Goal: Information Seeking & Learning: Learn about a topic

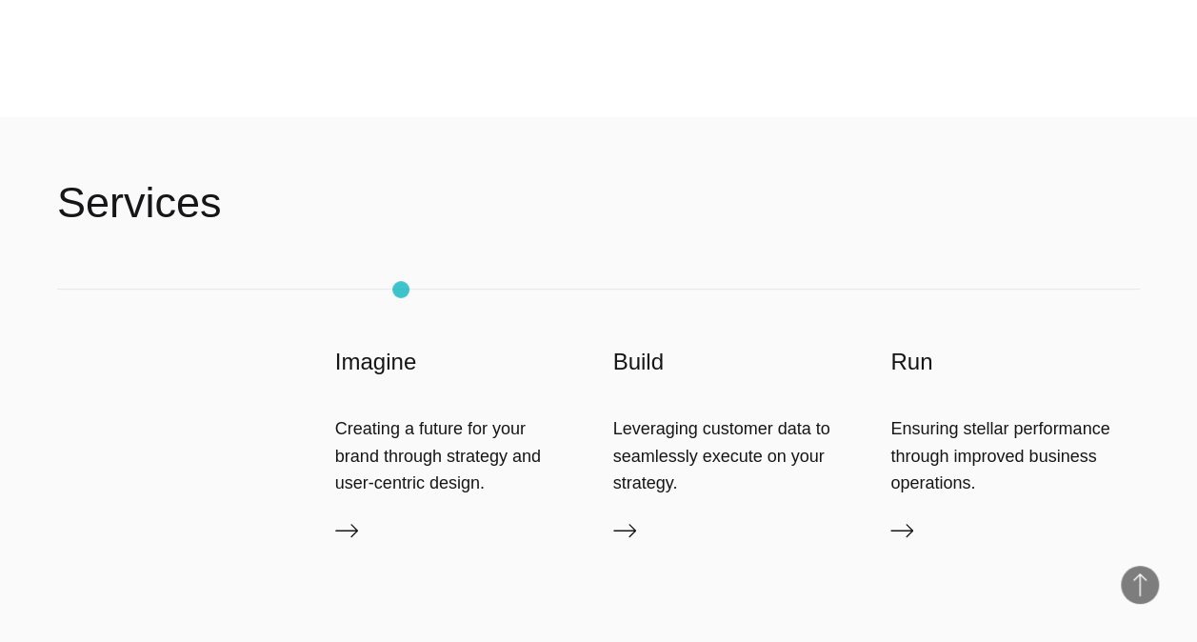
scroll to position [3734, 0]
click at [230, 206] on header "Services" at bounding box center [598, 202] width 1082 height 172
click at [166, 212] on h2 "Services" at bounding box center [139, 201] width 165 height 57
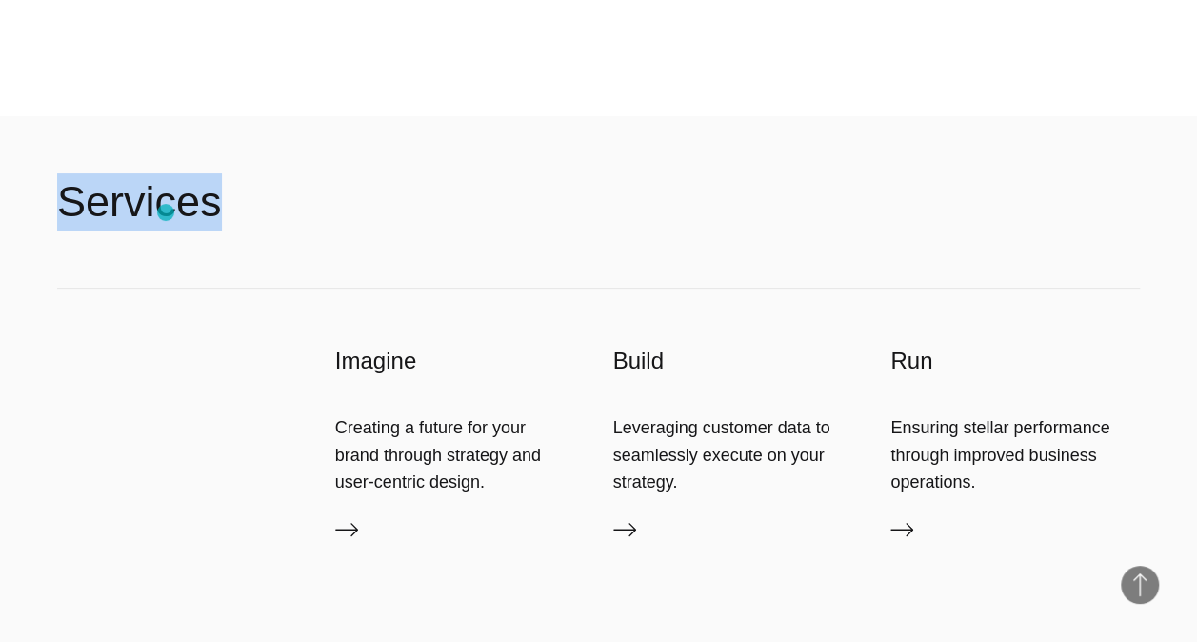
click at [166, 212] on h2 "Services" at bounding box center [139, 201] width 165 height 57
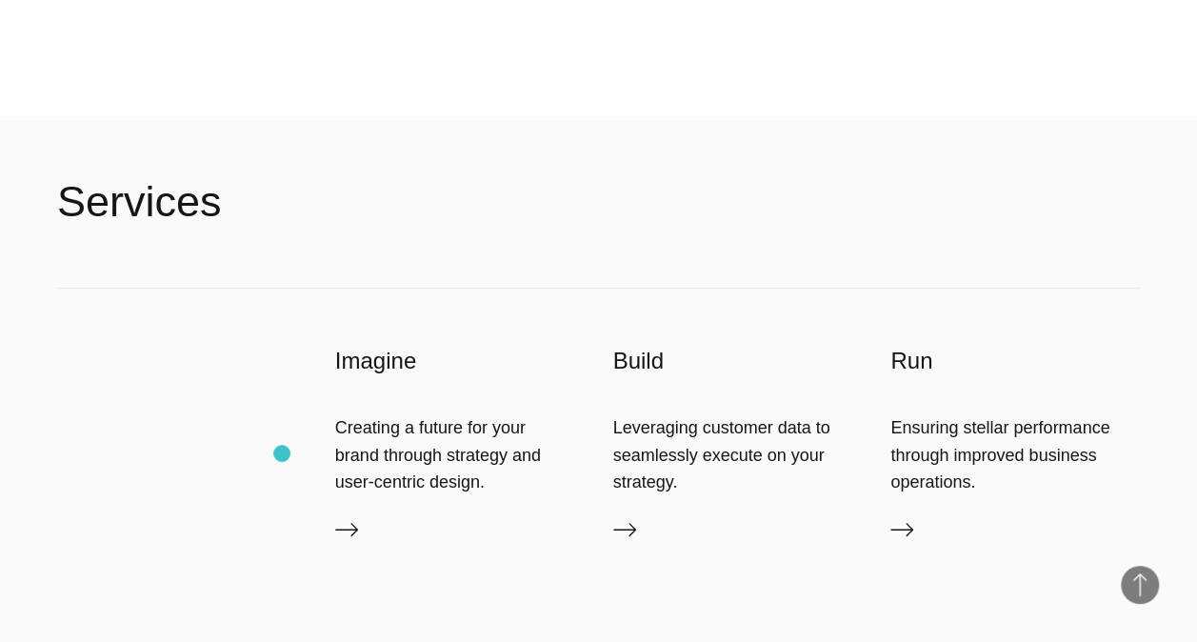
click at [282, 453] on div "Imagine Creating a future for your brand through strategy and user-centric desi…" at bounding box center [598, 464] width 1082 height 353
click at [354, 527] on icon at bounding box center [346, 529] width 23 height 23
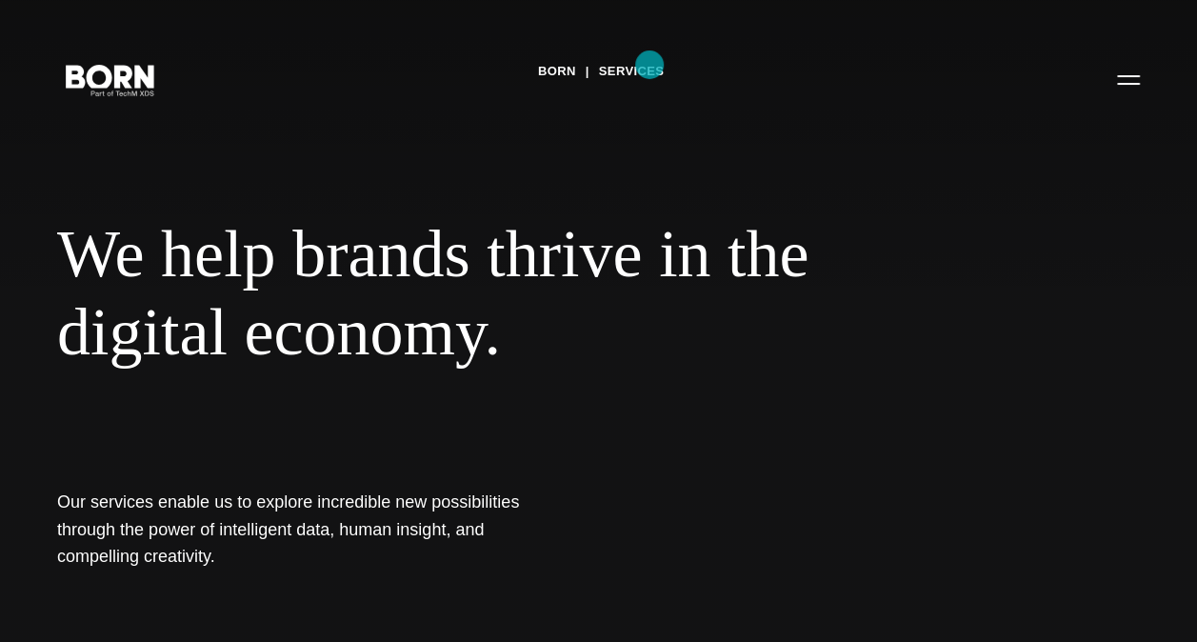
click at [649, 65] on link "Services" at bounding box center [632, 71] width 66 height 29
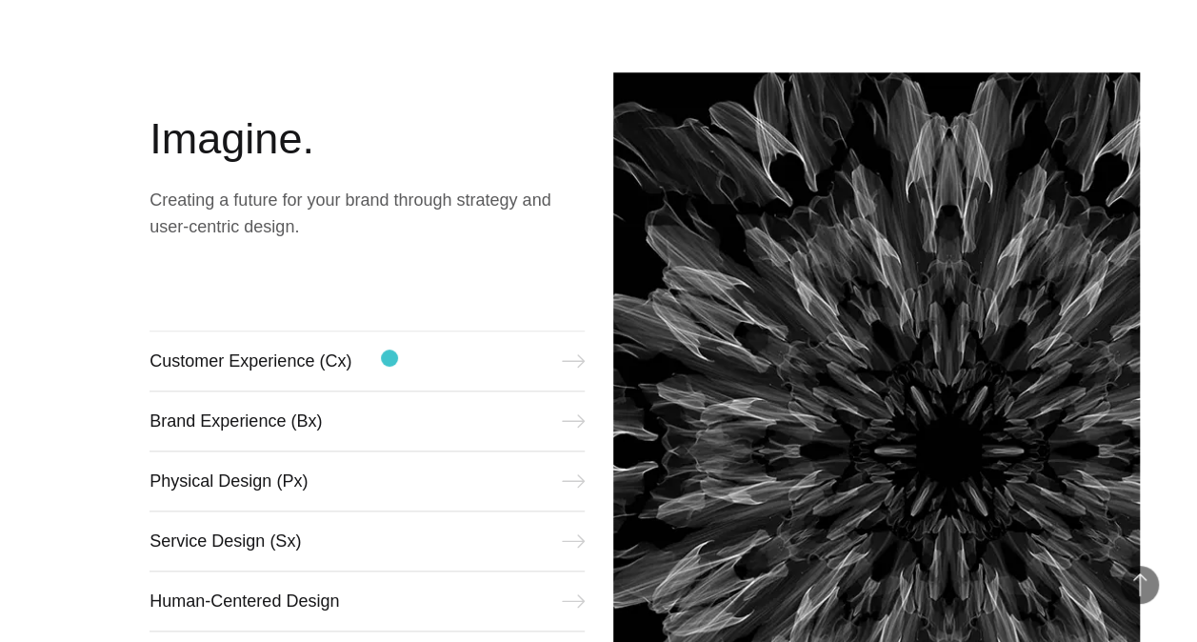
scroll to position [729, 0]
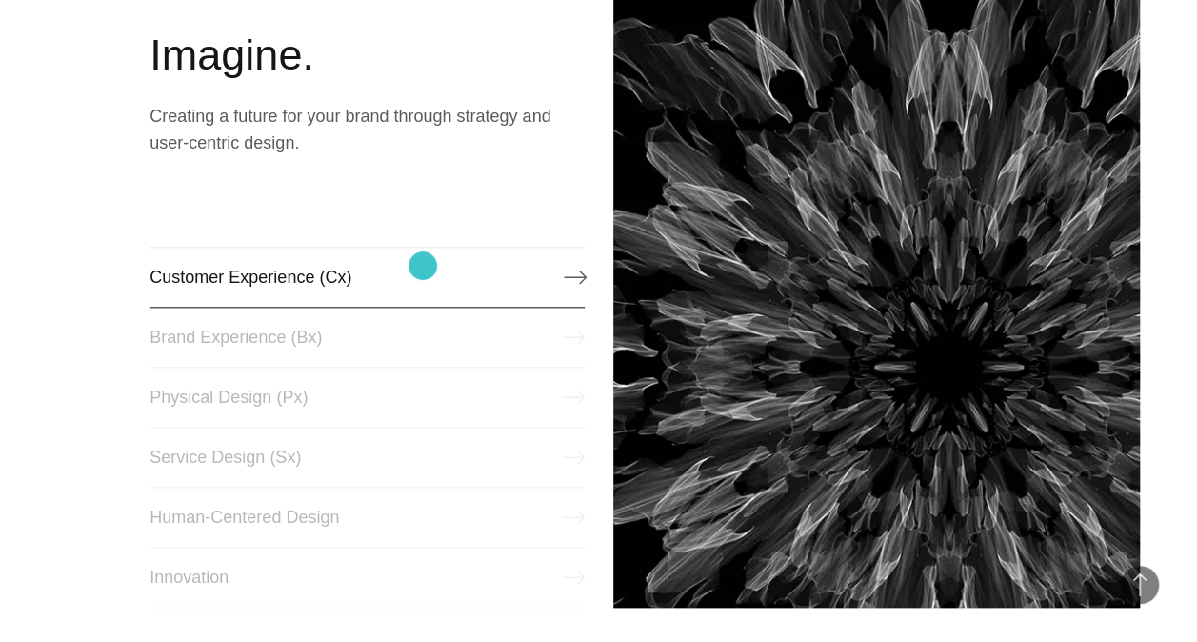
click at [423, 266] on link "Customer Experience (Cx)" at bounding box center [366, 277] width 434 height 61
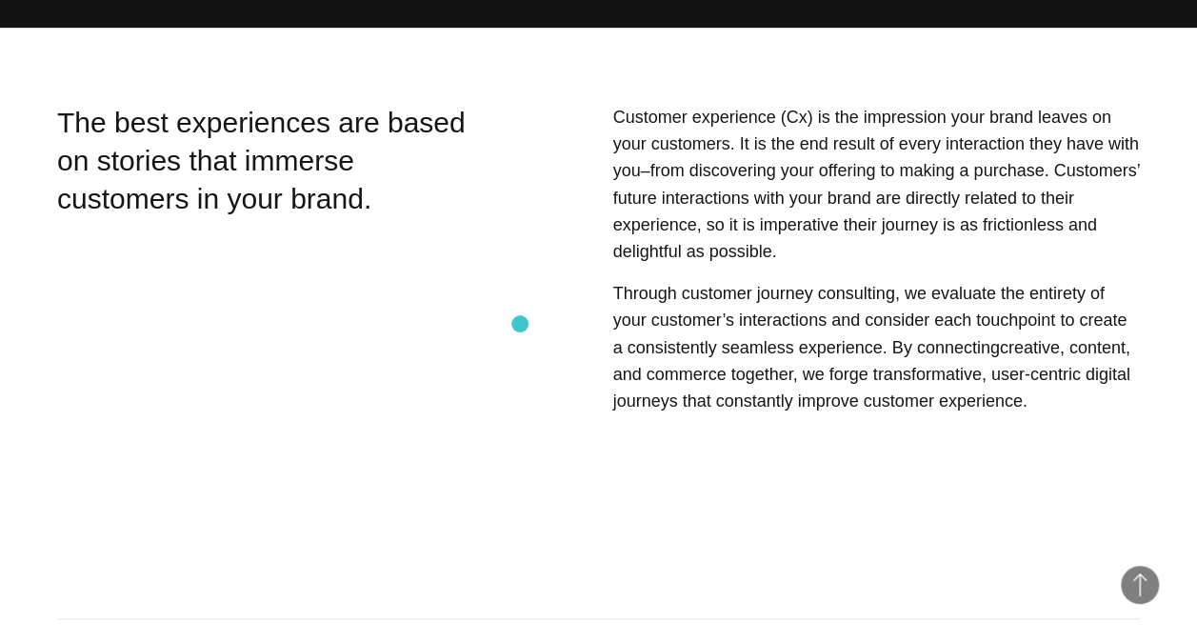
scroll to position [615, 0]
